Goal: Subscribe to service/newsletter

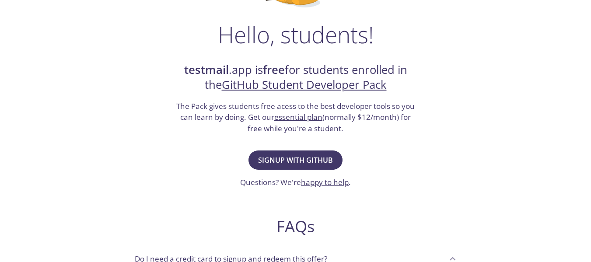
scroll to position [131, 0]
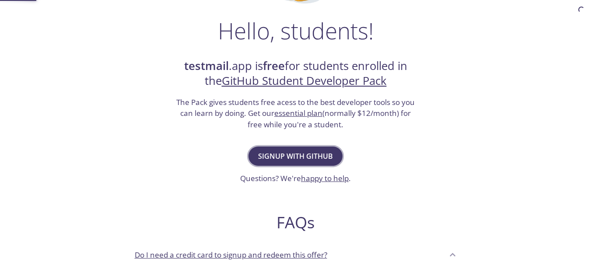
click at [326, 151] on span "Signup with GitHub" at bounding box center [295, 156] width 75 height 12
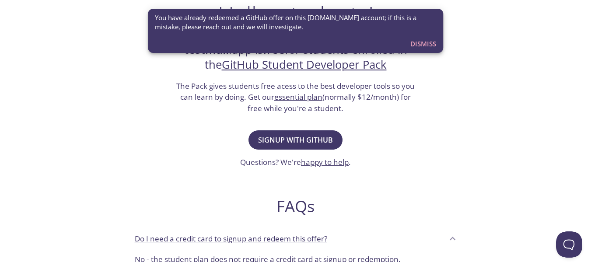
scroll to position [88, 0]
